Goal: Information Seeking & Learning: Learn about a topic

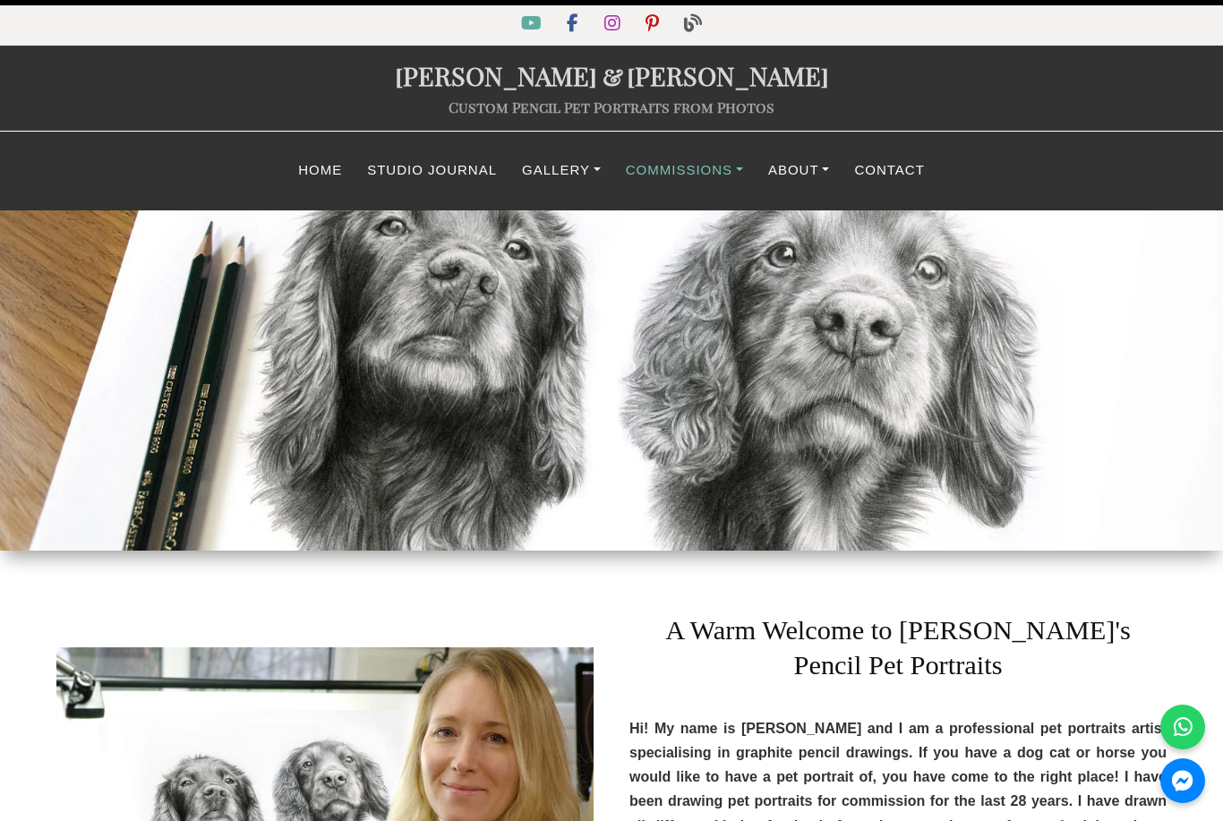
click at [690, 170] on link "Commissions" at bounding box center [685, 170] width 142 height 35
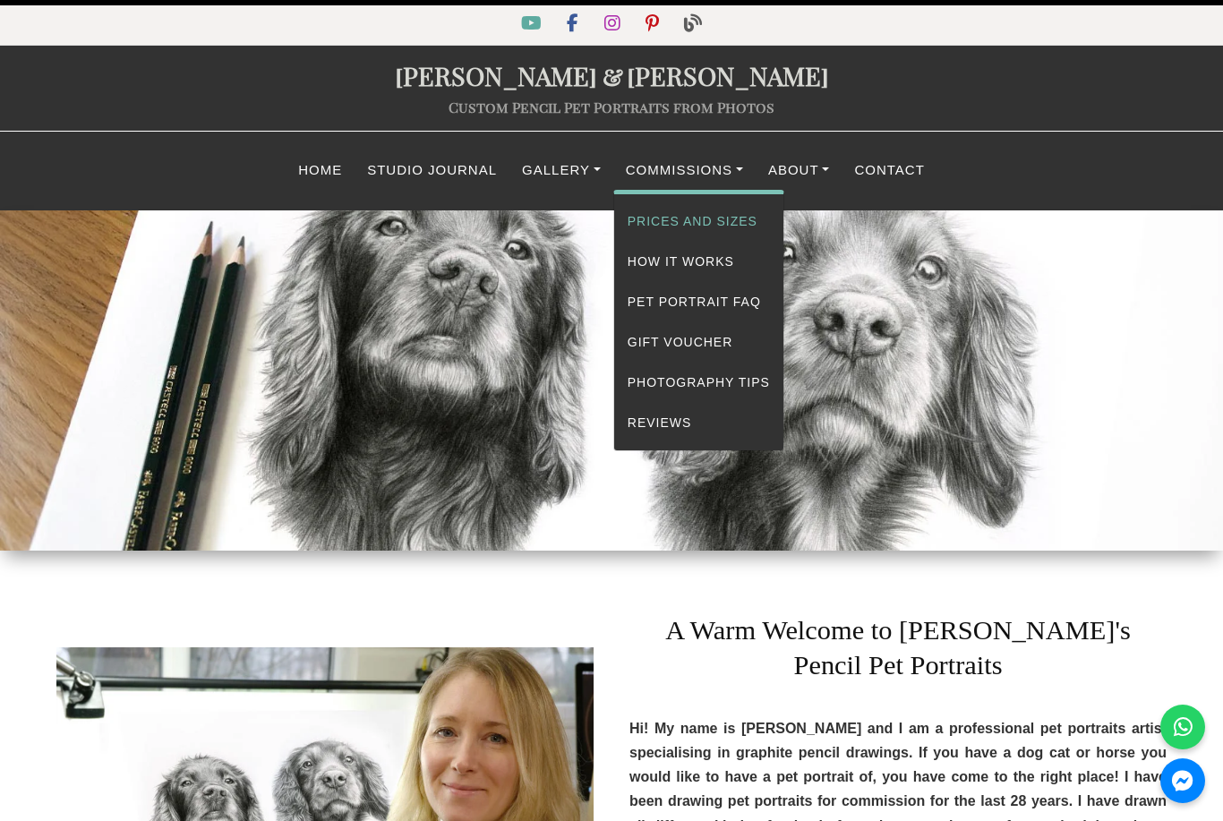
click at [687, 230] on link "Prices and Sizes" at bounding box center [698, 222] width 169 height 40
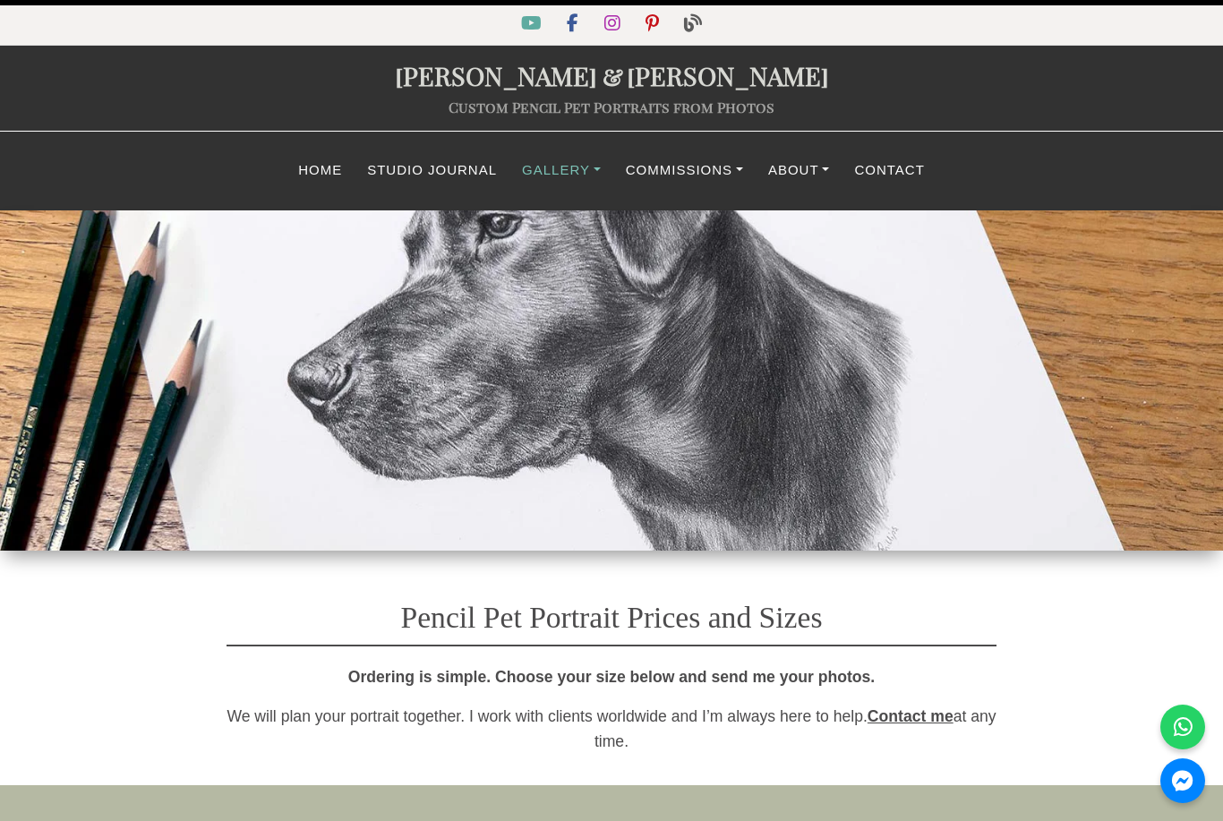
click at [585, 167] on link "Gallery" at bounding box center [562, 170] width 104 height 35
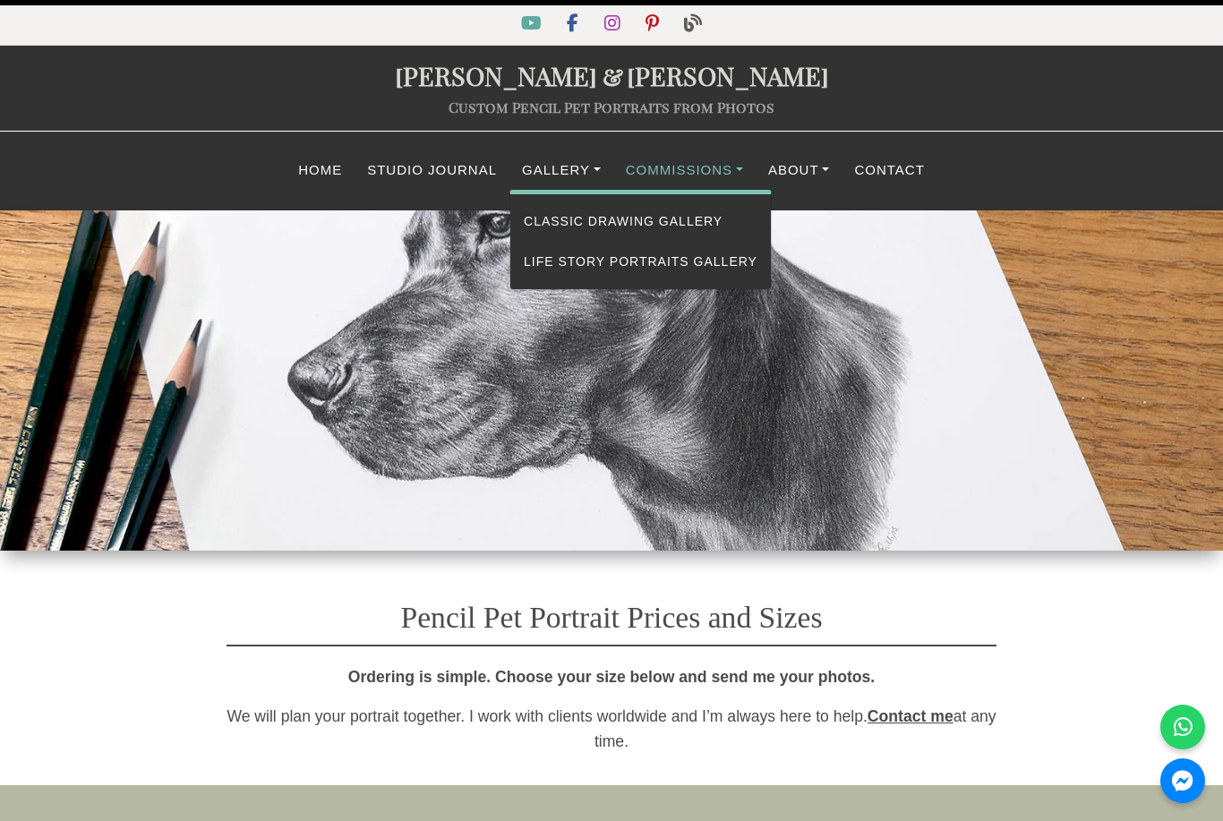
click at [696, 169] on link "Commissions" at bounding box center [685, 170] width 142 height 35
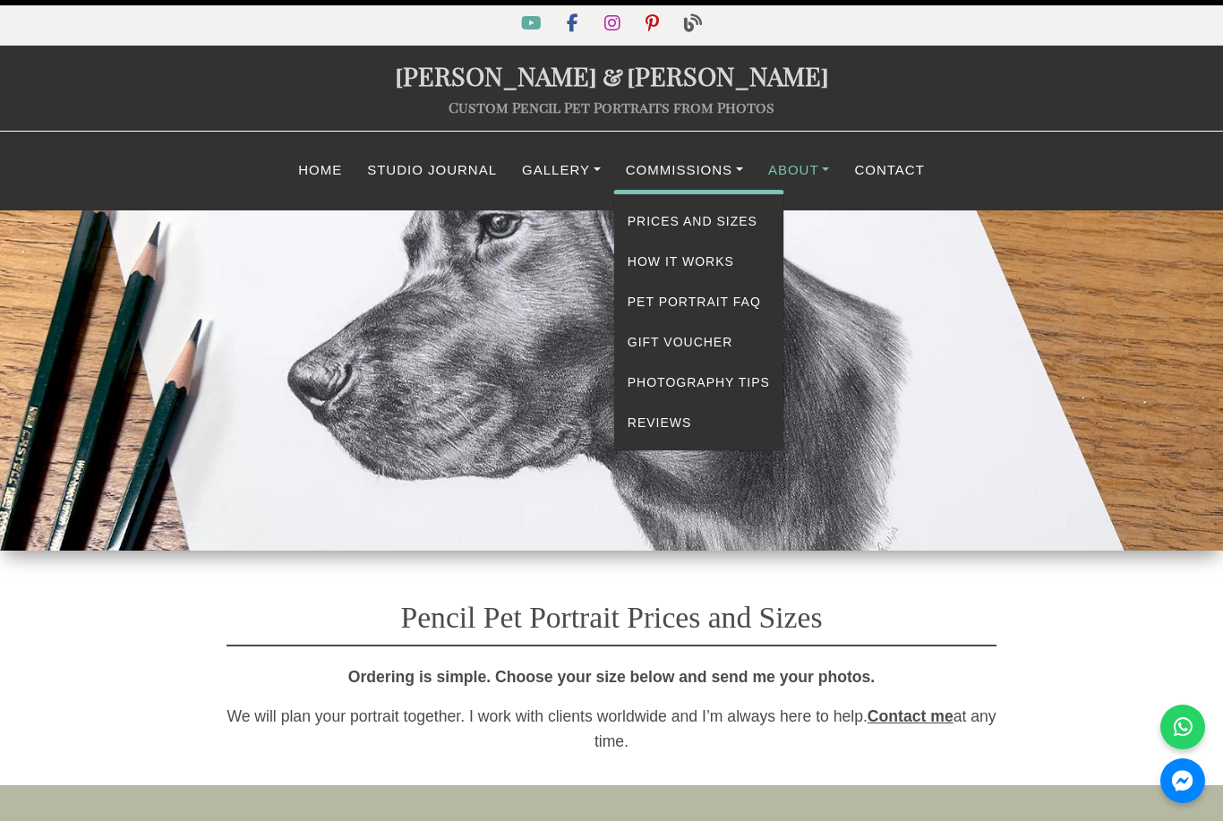
click at [820, 158] on link "About" at bounding box center [799, 170] width 87 height 35
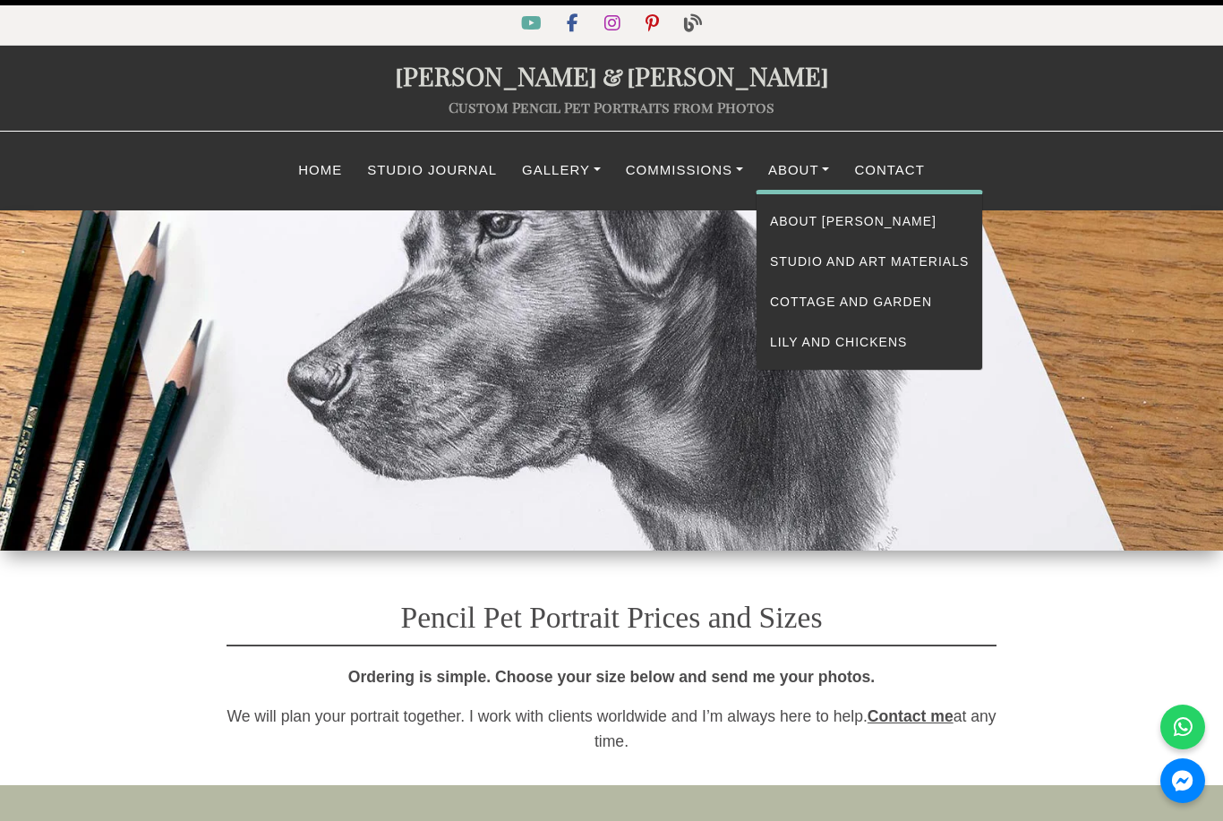
click at [872, 96] on div "Melanie & Nicholas Custom Pencil Pet Portraits from Photos" at bounding box center [611, 88] width 1223 height 58
